Goal: Contribute content

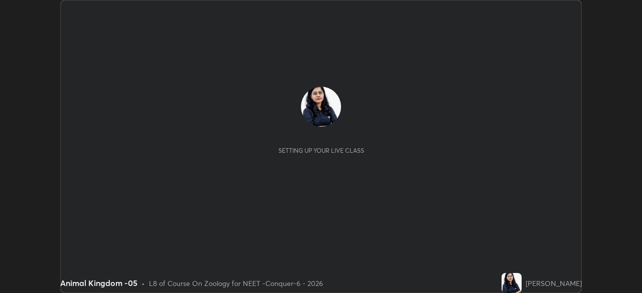
scroll to position [293, 641]
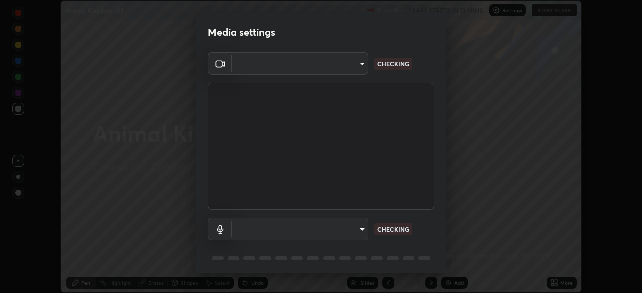
click at [347, 71] on body "Erase all Animal Kingdom -05 Recording CLASS STARTS IN 13 MINS Settings START C…" at bounding box center [321, 146] width 642 height 293
click at [341, 66] on div at bounding box center [321, 146] width 642 height 293
type input "1bc8c760721724c3bb23fa848bc882cb96d251e159a7e377002adb6141e657bd"
type input "1918f708b987fa0595dc9586349fa6393aff4c3e10ee40660038fb12667bac0b"
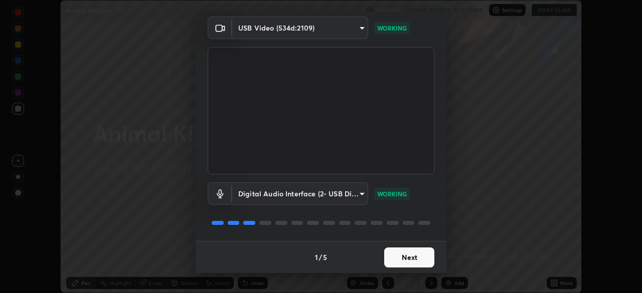
click at [403, 260] on button "Next" at bounding box center [409, 258] width 50 height 20
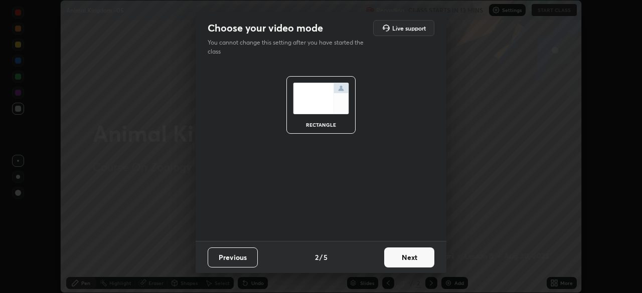
scroll to position [0, 0]
click at [406, 258] on button "Next" at bounding box center [409, 258] width 50 height 20
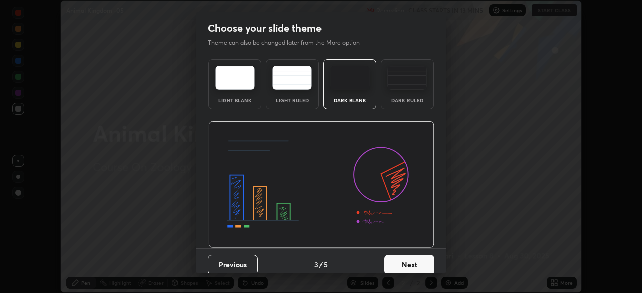
click at [413, 259] on button "Next" at bounding box center [409, 265] width 50 height 20
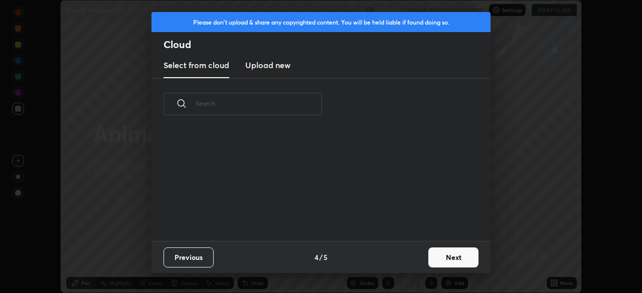
click at [429, 262] on button "Next" at bounding box center [453, 258] width 50 height 20
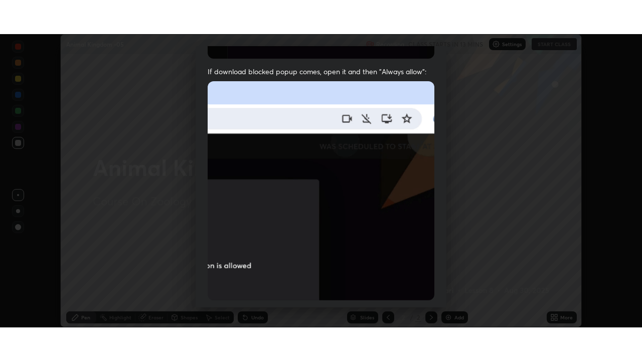
scroll to position [240, 0]
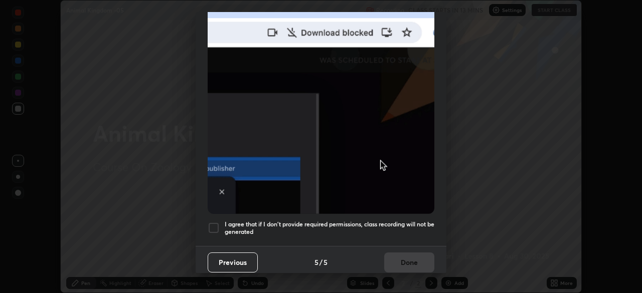
click at [218, 223] on div at bounding box center [214, 228] width 12 height 12
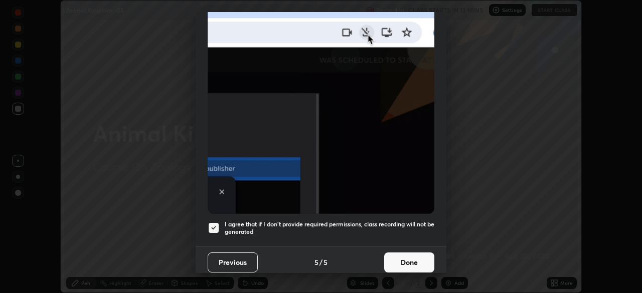
click at [401, 257] on button "Done" at bounding box center [409, 263] width 50 height 20
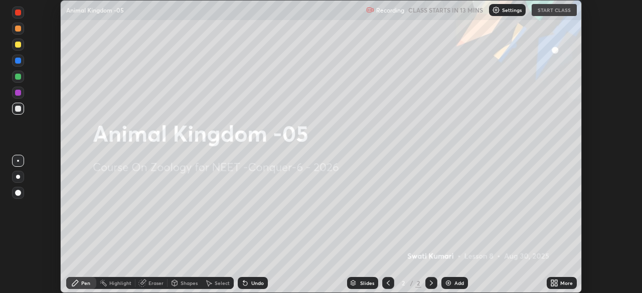
click at [552, 281] on icon at bounding box center [552, 281] width 3 height 3
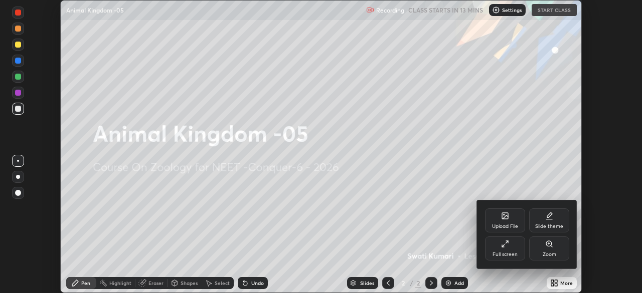
click at [507, 252] on div "Full screen" at bounding box center [504, 254] width 25 height 5
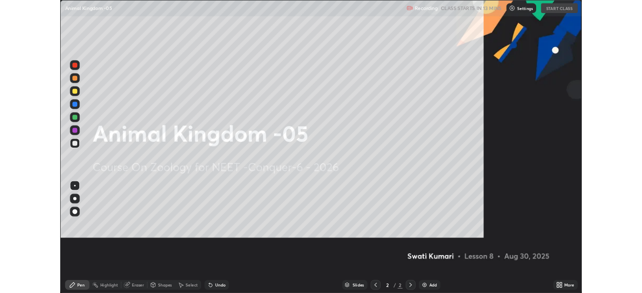
scroll to position [361, 642]
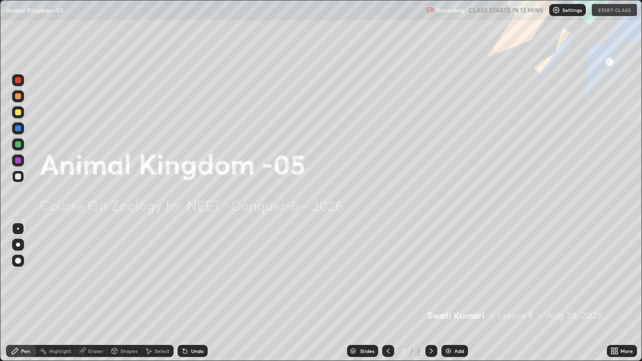
click at [611, 293] on icon at bounding box center [612, 353] width 3 height 3
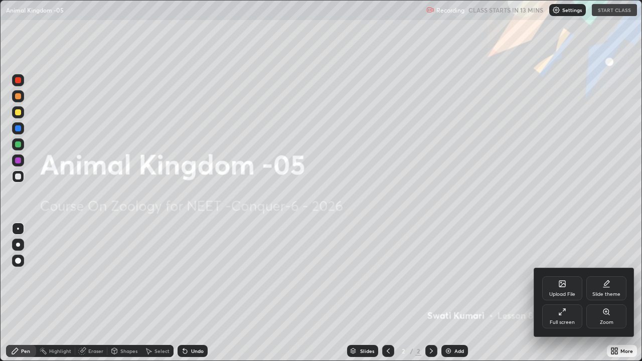
click at [564, 292] on div "Upload File" at bounding box center [562, 294] width 26 height 5
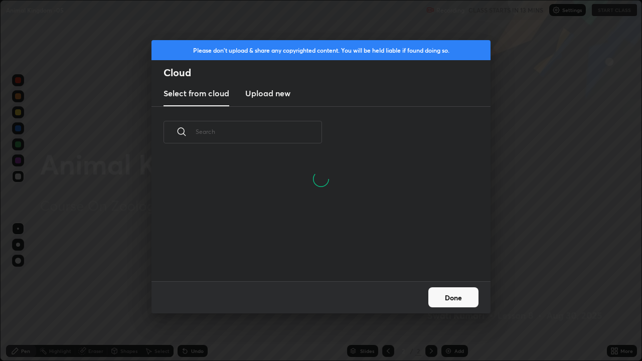
click at [273, 99] on new "Upload new" at bounding box center [267, 93] width 45 height 25
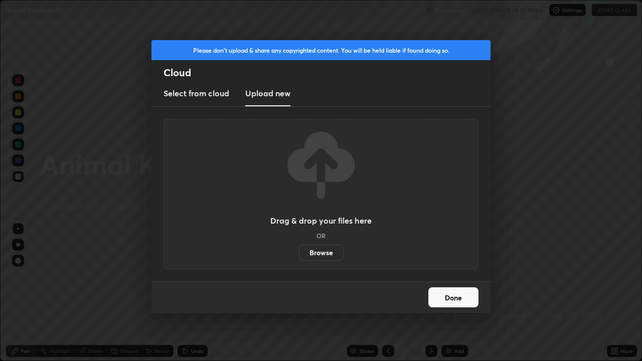
click at [318, 253] on label "Browse" at bounding box center [321, 253] width 45 height 16
click at [299, 253] on input "Browse" at bounding box center [299, 253] width 0 height 16
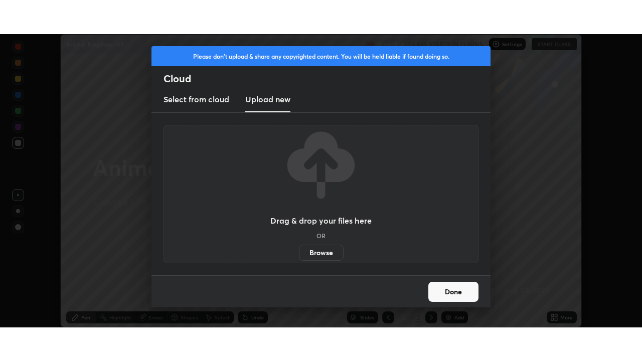
scroll to position [49854, 49506]
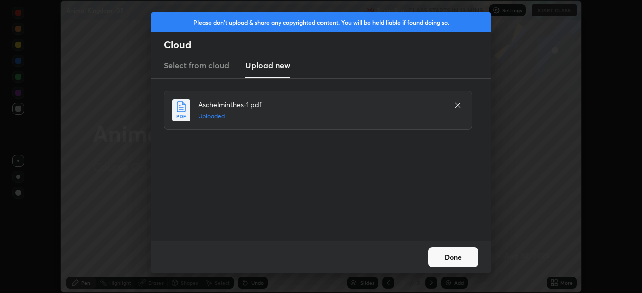
click at [443, 259] on button "Done" at bounding box center [453, 258] width 50 height 20
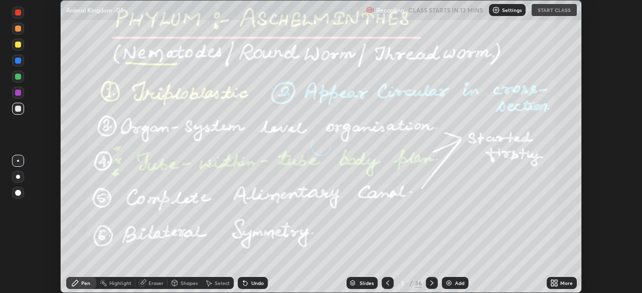
click at [552, 281] on icon at bounding box center [552, 281] width 3 height 3
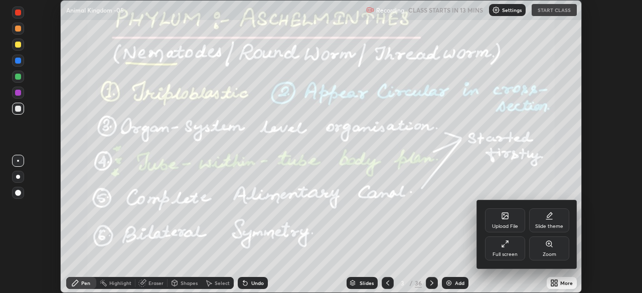
click at [500, 256] on div "Full screen" at bounding box center [504, 254] width 25 height 5
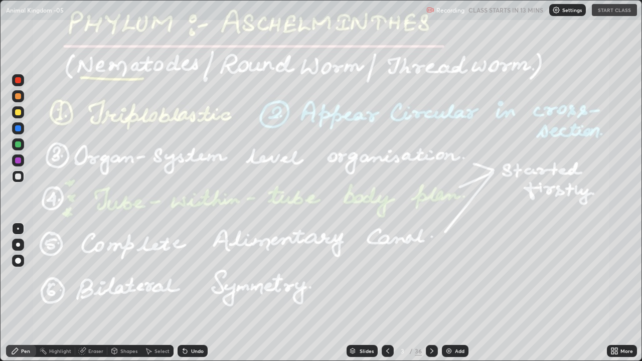
scroll to position [361, 642]
click at [386, 293] on icon at bounding box center [387, 351] width 3 height 5
